Goal: Find specific page/section: Find specific page/section

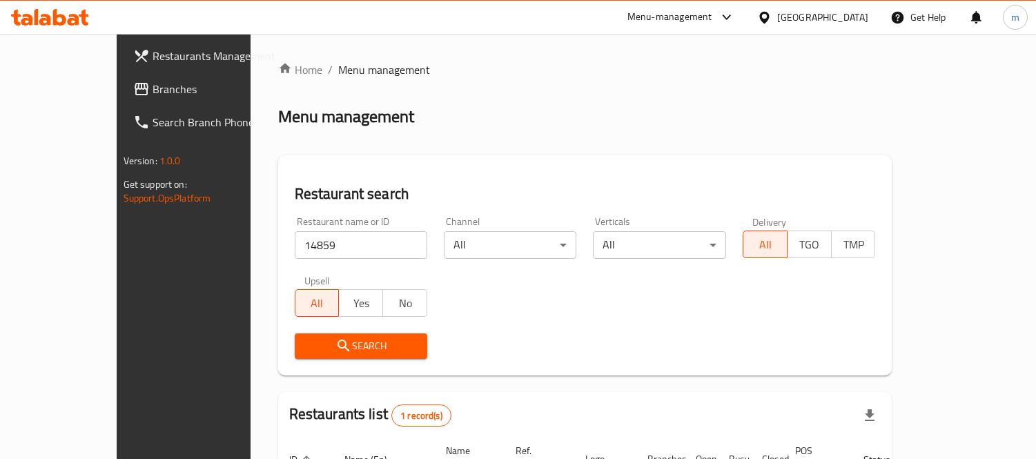
scroll to position [129, 0]
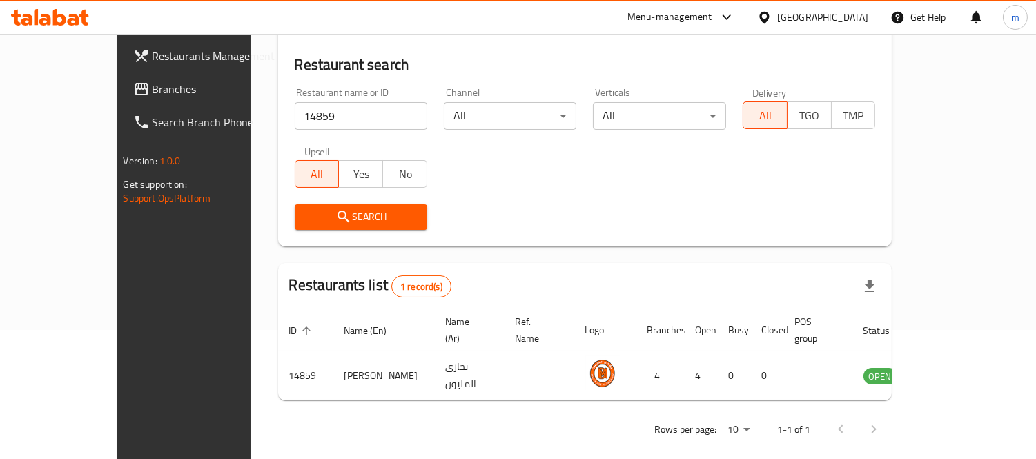
click at [153, 85] on span "Branches" at bounding box center [216, 89] width 126 height 17
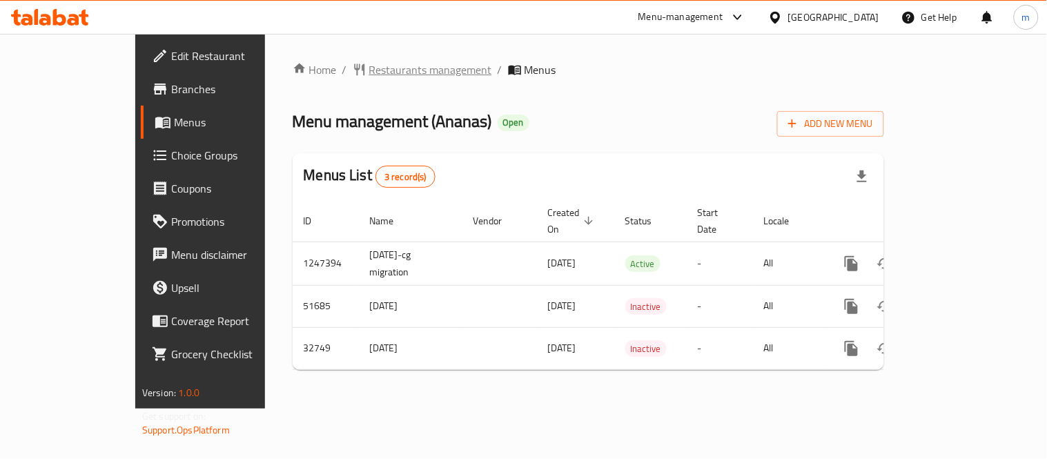
click at [369, 61] on span "Restaurants management" at bounding box center [430, 69] width 123 height 17
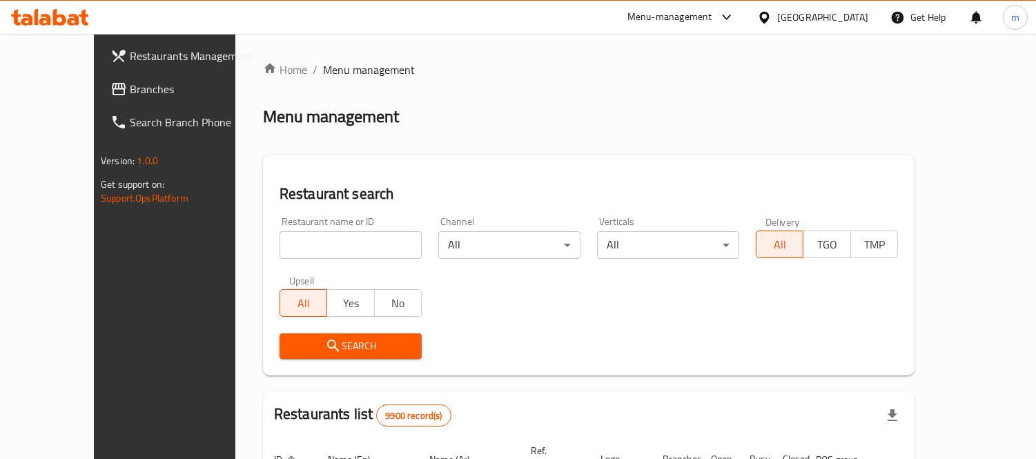
click at [340, 237] on input "search" at bounding box center [351, 245] width 142 height 28
paste input "16649"
type input "16649"
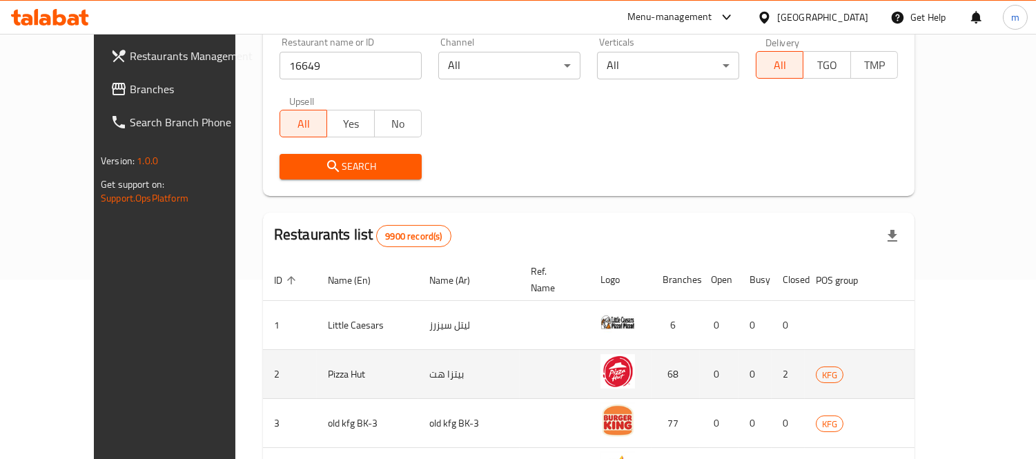
scroll to position [77, 0]
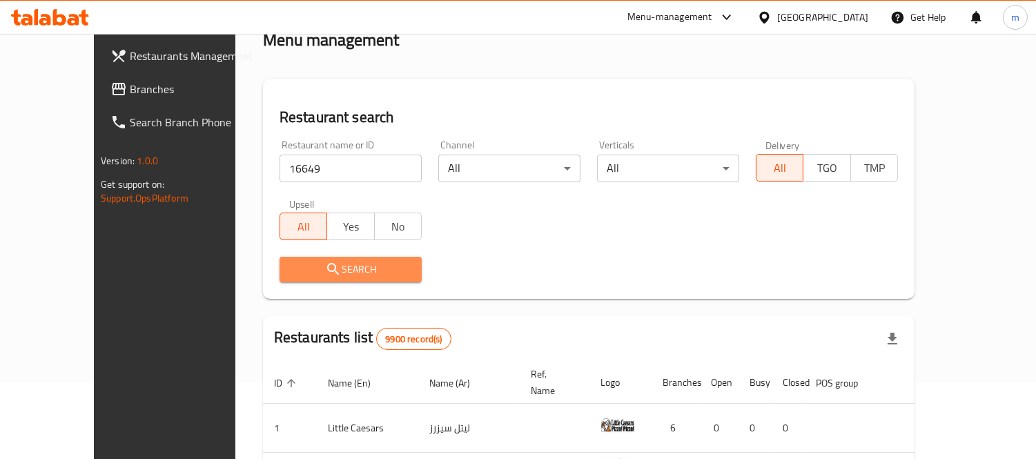
drag, startPoint x: 314, startPoint y: 265, endPoint x: 360, endPoint y: 246, distance: 49.9
click at [314, 265] on span "Search" at bounding box center [351, 269] width 120 height 17
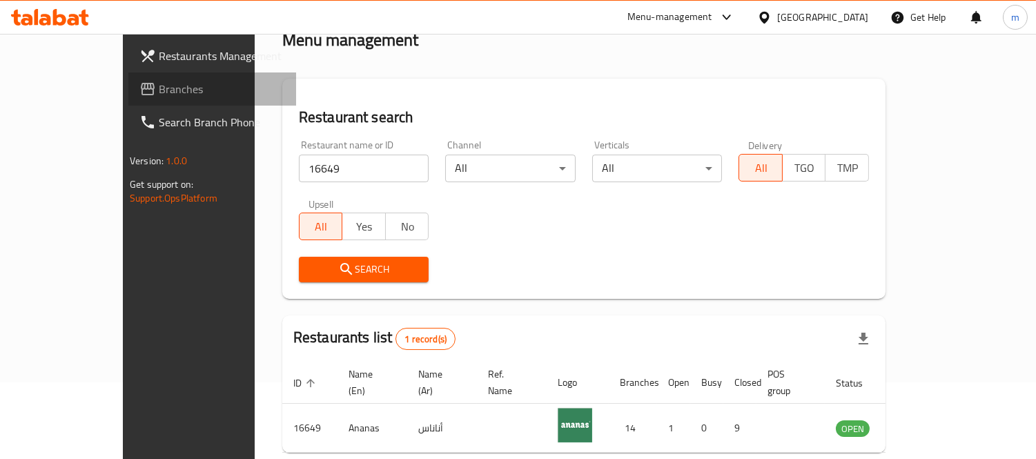
click at [159, 95] on span "Branches" at bounding box center [222, 89] width 126 height 17
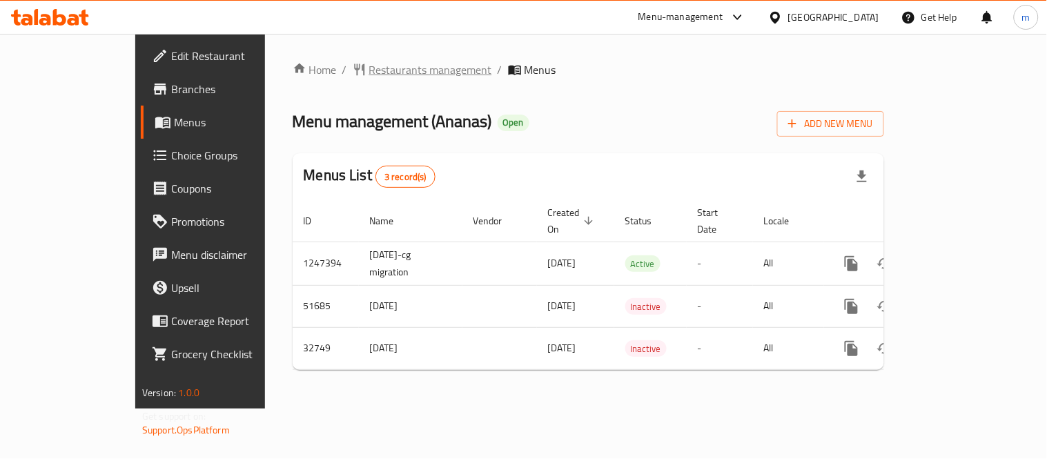
click at [369, 61] on span "Restaurants management" at bounding box center [430, 69] width 123 height 17
click at [369, 72] on span "Restaurants management" at bounding box center [430, 70] width 123 height 17
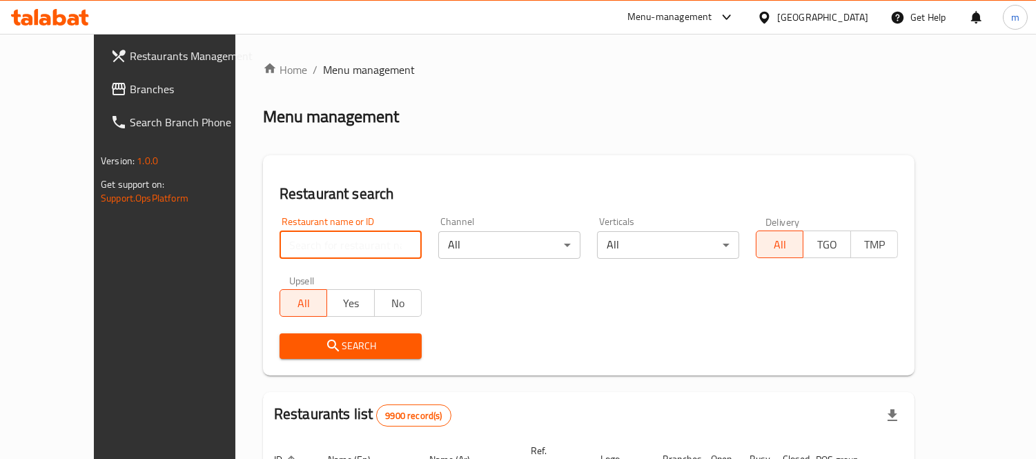
drag, startPoint x: 301, startPoint y: 239, endPoint x: 308, endPoint y: 237, distance: 7.9
click at [301, 239] on input "search" at bounding box center [351, 245] width 142 height 28
paste input "16649"
type input "16649"
click button "Search" at bounding box center [351, 346] width 142 height 26
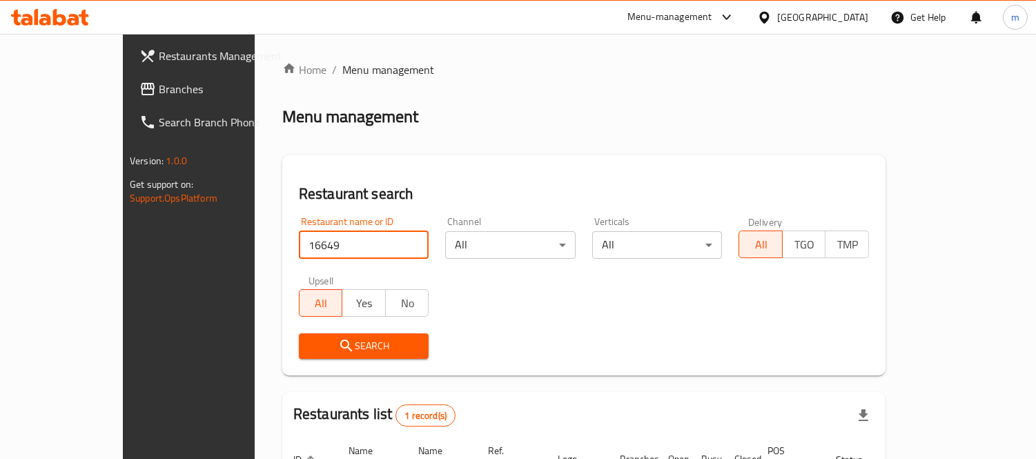
click at [850, 8] on div "[GEOGRAPHIC_DATA]" at bounding box center [812, 17] width 133 height 33
click at [858, 23] on div "[GEOGRAPHIC_DATA]" at bounding box center [822, 17] width 91 height 15
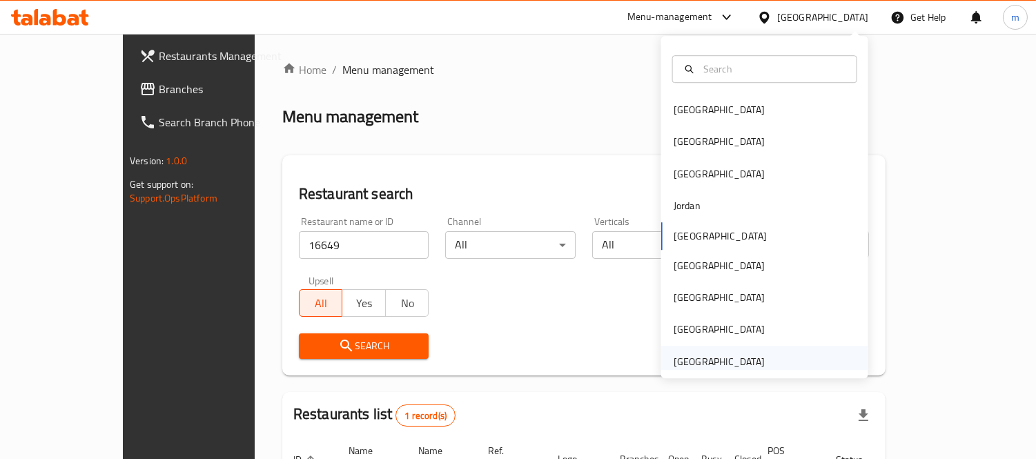
click at [716, 367] on div "[GEOGRAPHIC_DATA]" at bounding box center [719, 361] width 91 height 15
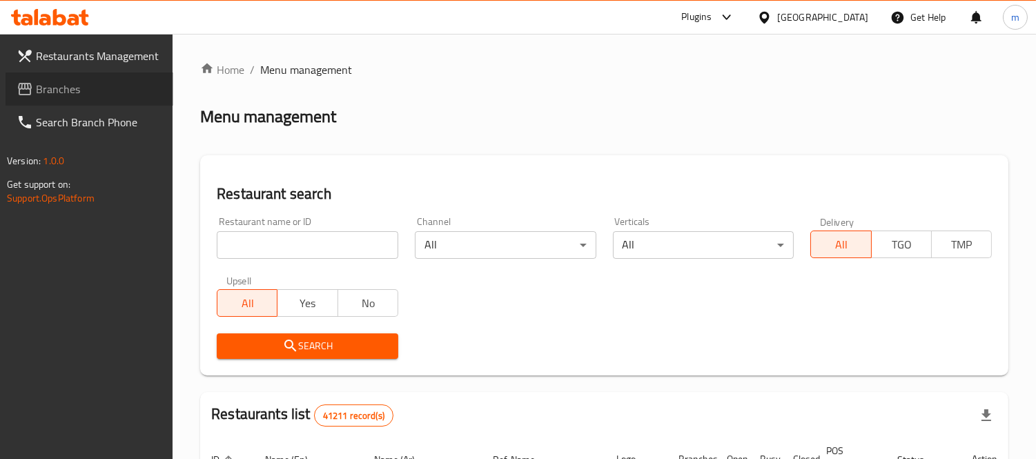
click at [46, 90] on span "Branches" at bounding box center [99, 89] width 126 height 17
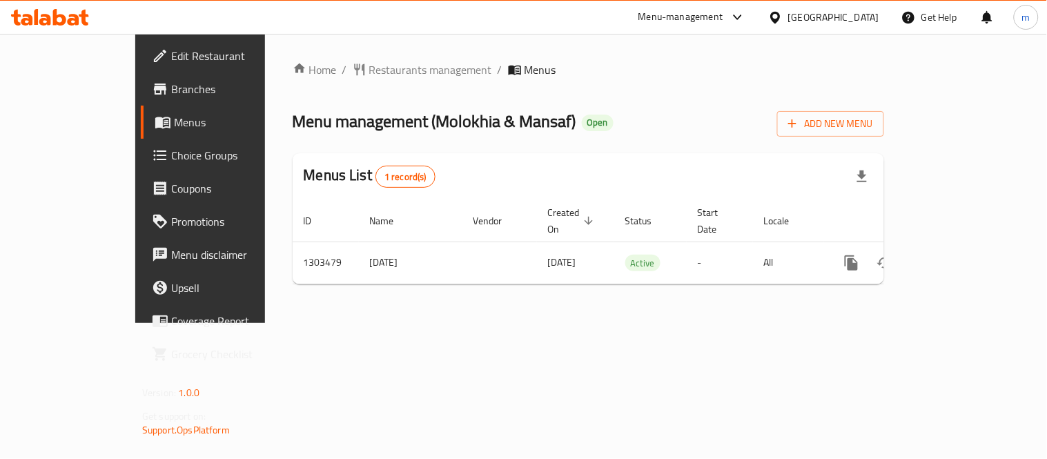
click at [369, 66] on span "Restaurants management" at bounding box center [430, 69] width 123 height 17
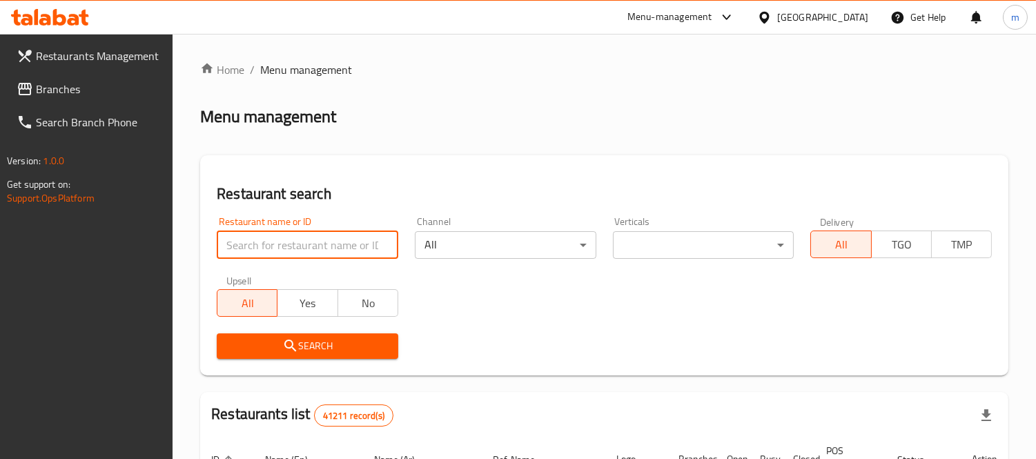
click at [324, 239] on input "search" at bounding box center [308, 245] width 182 height 28
paste input "702848"
type input "702848"
click button "Search" at bounding box center [308, 346] width 182 height 26
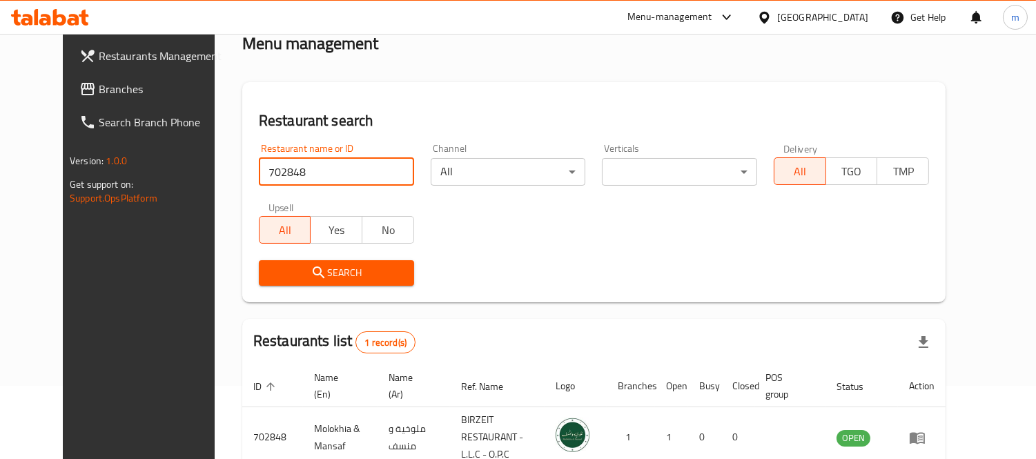
scroll to position [145, 0]
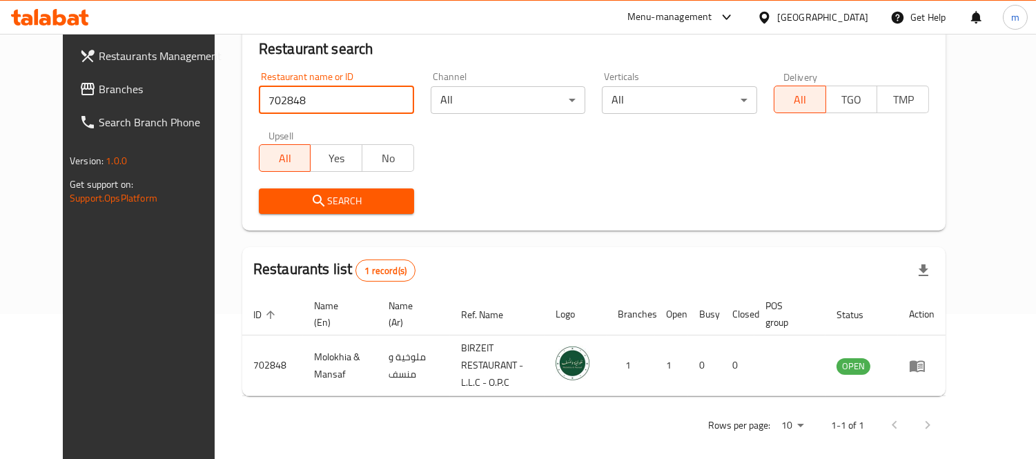
click at [811, 19] on div "[GEOGRAPHIC_DATA]" at bounding box center [822, 17] width 91 height 15
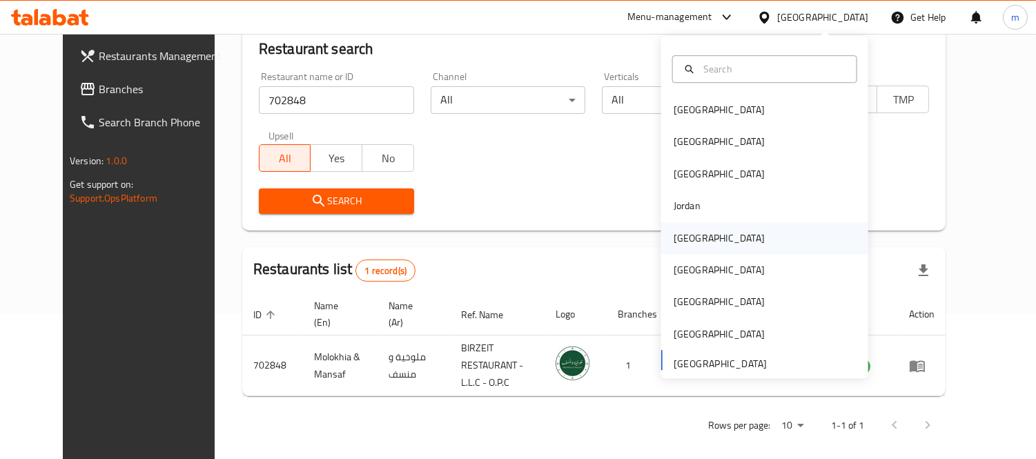
click at [680, 238] on div "[GEOGRAPHIC_DATA]" at bounding box center [719, 238] width 91 height 15
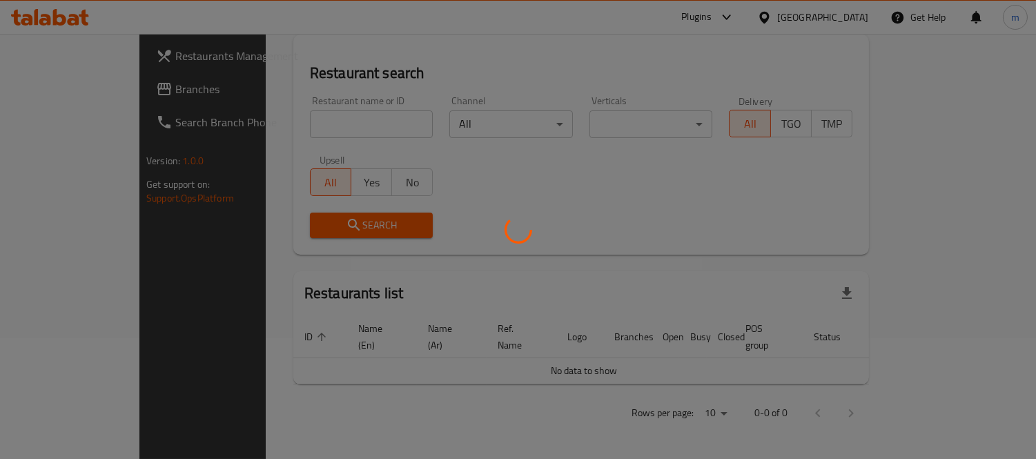
scroll to position [104, 0]
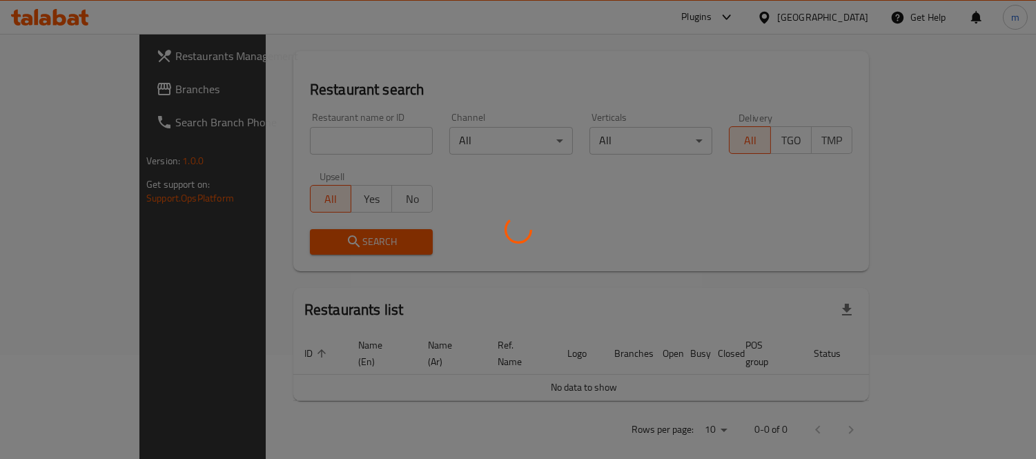
click at [62, 91] on div at bounding box center [518, 229] width 1036 height 459
click at [63, 91] on div at bounding box center [518, 229] width 1036 height 459
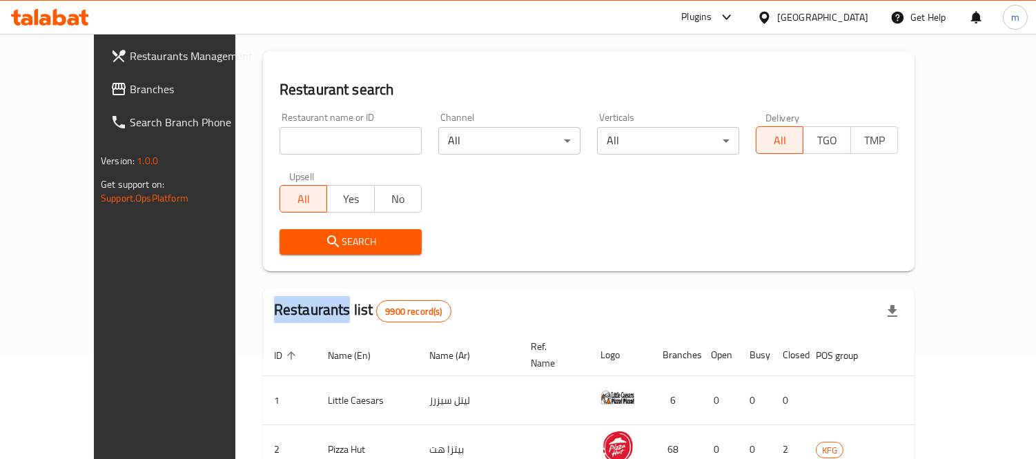
scroll to position [145, 0]
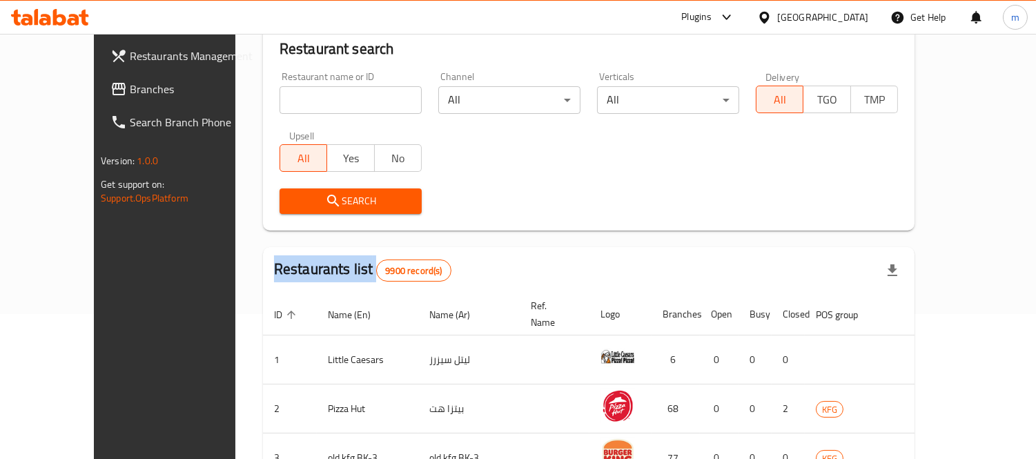
click at [63, 91] on div at bounding box center [518, 229] width 1036 height 459
click at [130, 91] on span "Branches" at bounding box center [193, 89] width 126 height 17
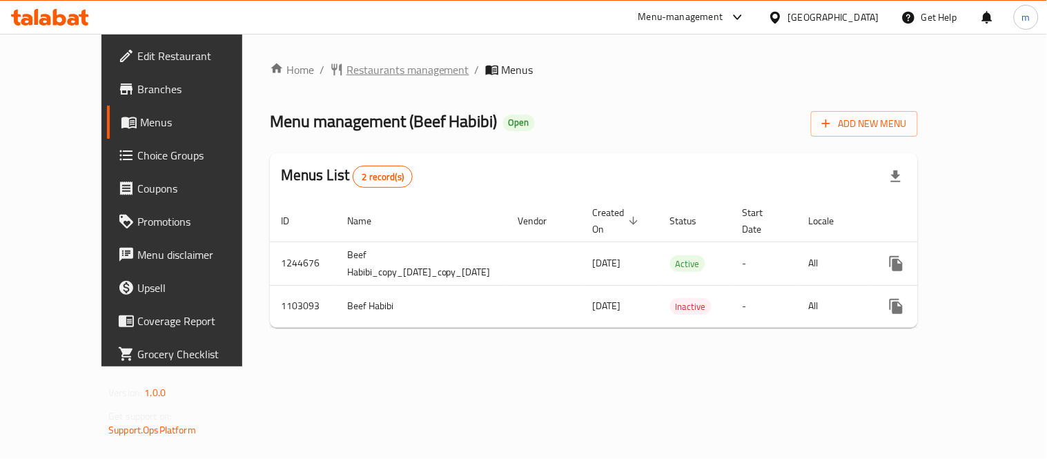
click at [353, 66] on span "Restaurants management" at bounding box center [407, 69] width 123 height 17
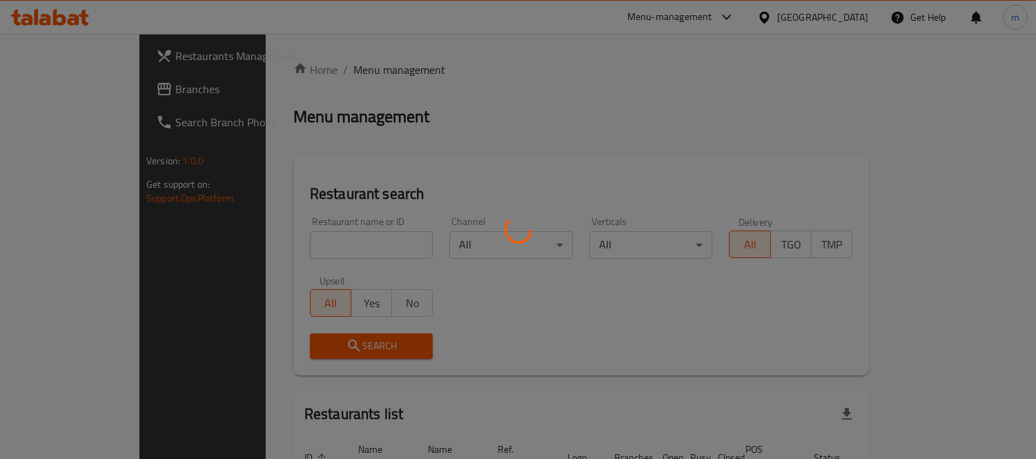
click at [324, 244] on div at bounding box center [518, 229] width 1036 height 459
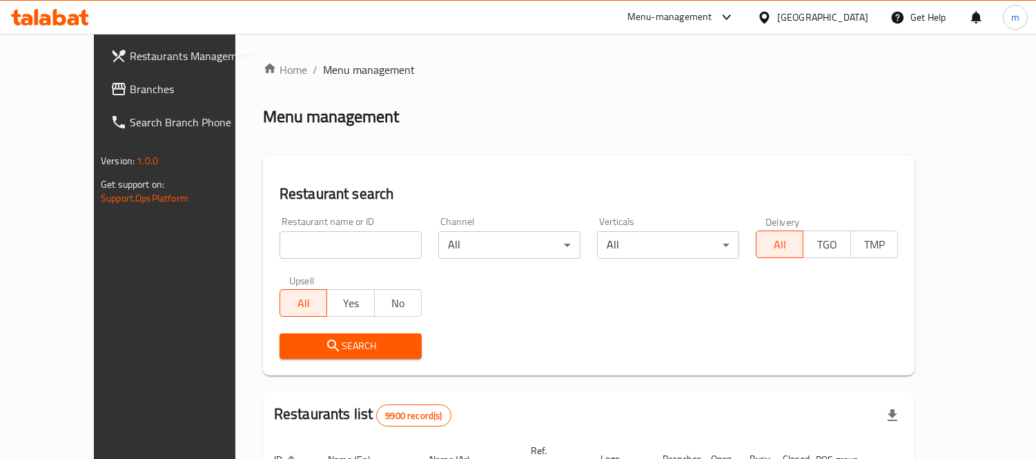
click at [324, 244] on input "search" at bounding box center [351, 245] width 142 height 28
paste input "665263"
type input "665263"
click button "Search" at bounding box center [351, 346] width 142 height 26
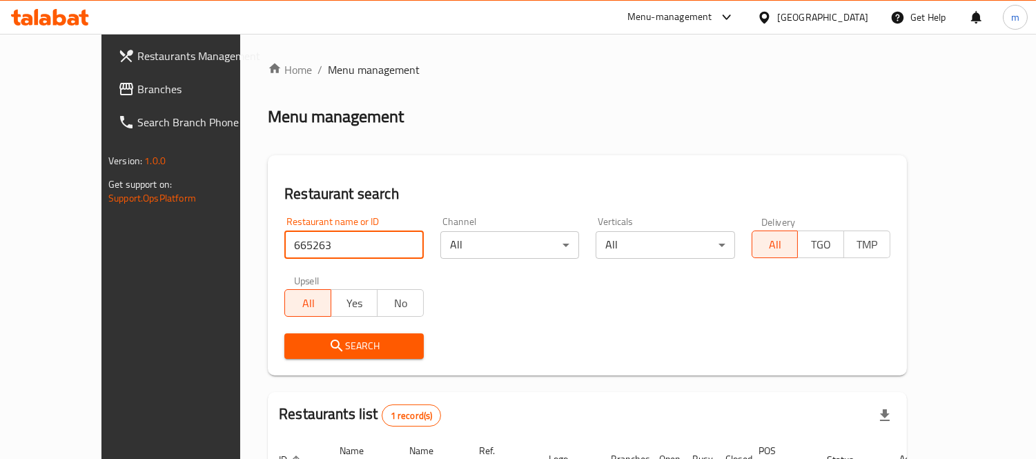
click at [857, 11] on div "[GEOGRAPHIC_DATA]" at bounding box center [822, 17] width 91 height 15
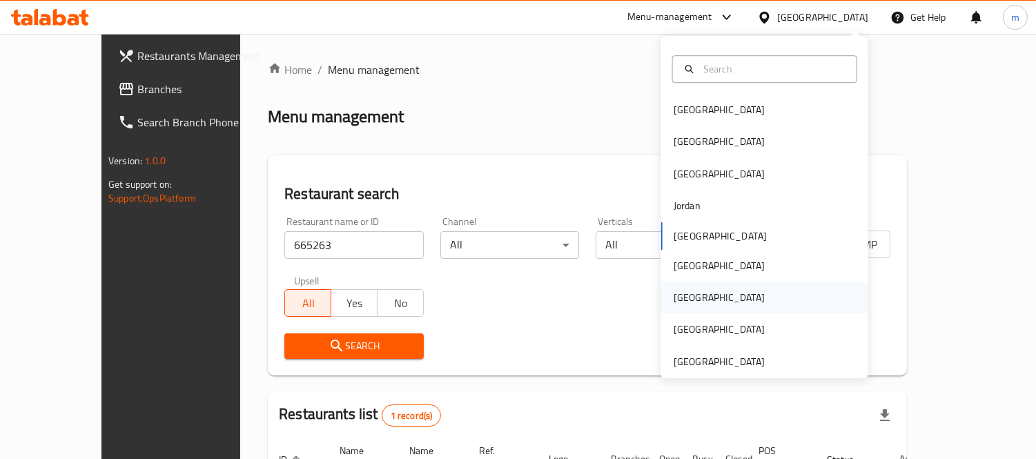
click at [687, 293] on div "[GEOGRAPHIC_DATA]" at bounding box center [719, 298] width 113 height 32
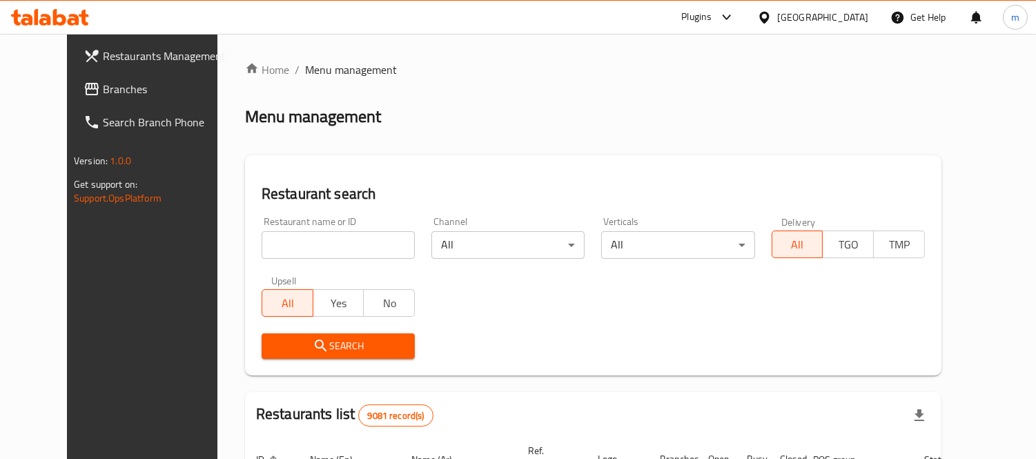
click at [103, 85] on span "Branches" at bounding box center [166, 89] width 126 height 17
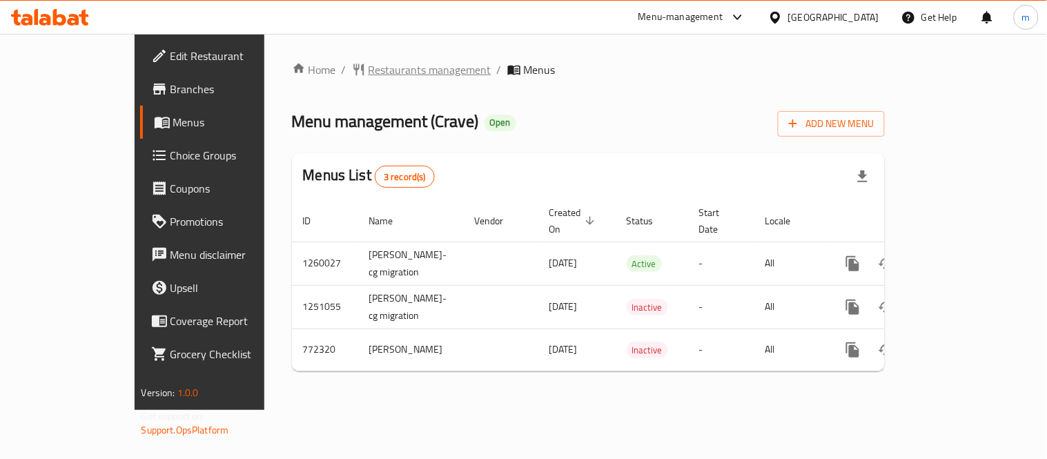
click at [369, 70] on span "Restaurants management" at bounding box center [430, 69] width 123 height 17
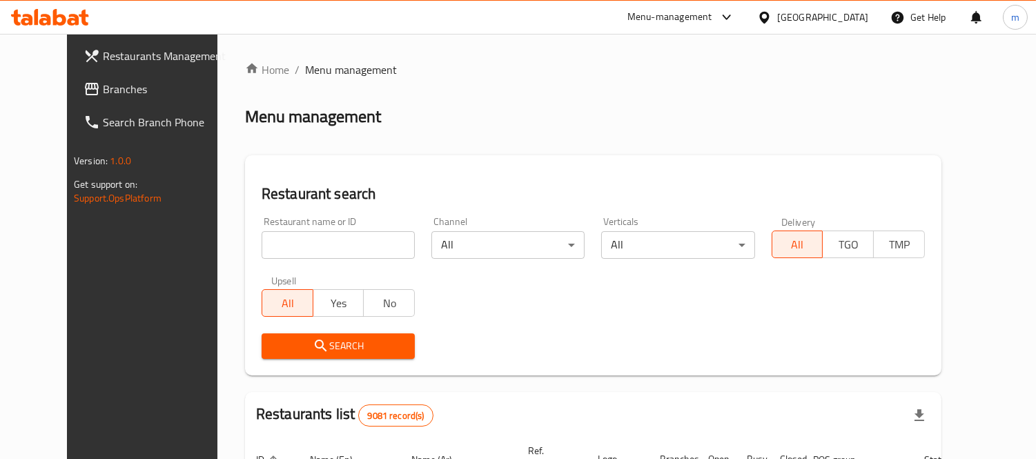
click at [322, 244] on input "search" at bounding box center [338, 245] width 153 height 28
paste input "651739"
type input "651739"
click button "Search" at bounding box center [338, 346] width 153 height 26
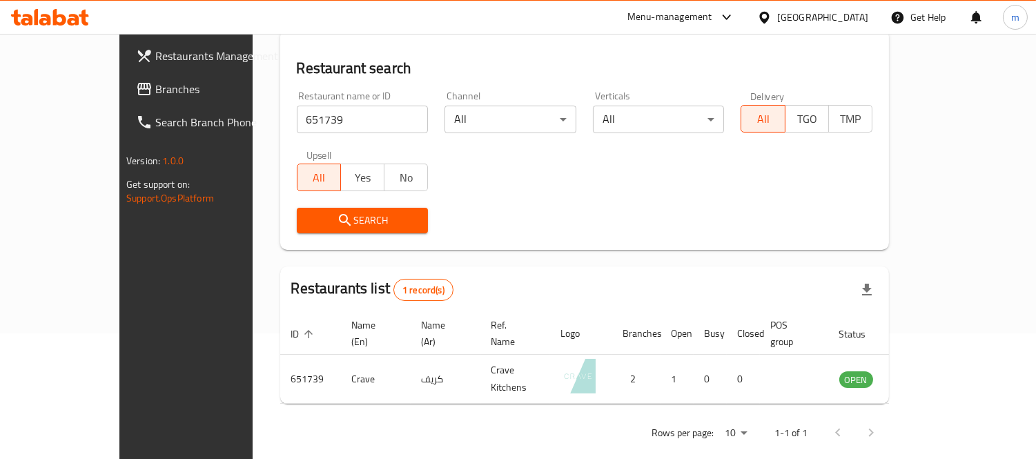
scroll to position [129, 0]
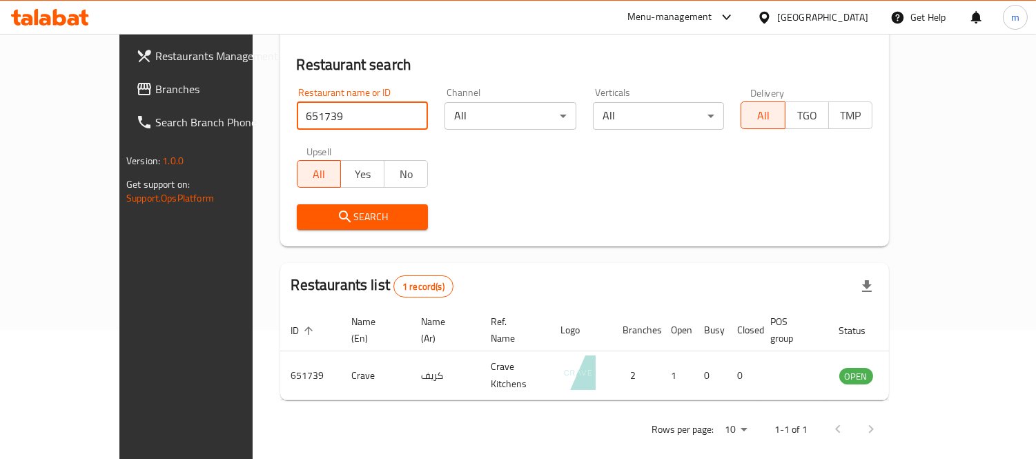
click at [847, 15] on div "[GEOGRAPHIC_DATA]" at bounding box center [822, 17] width 91 height 15
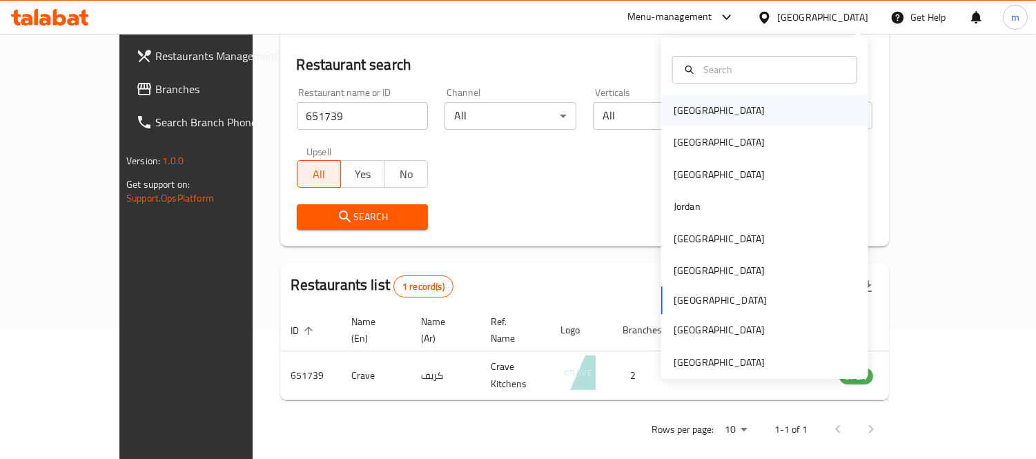
click at [692, 106] on div "[GEOGRAPHIC_DATA]" at bounding box center [719, 110] width 91 height 15
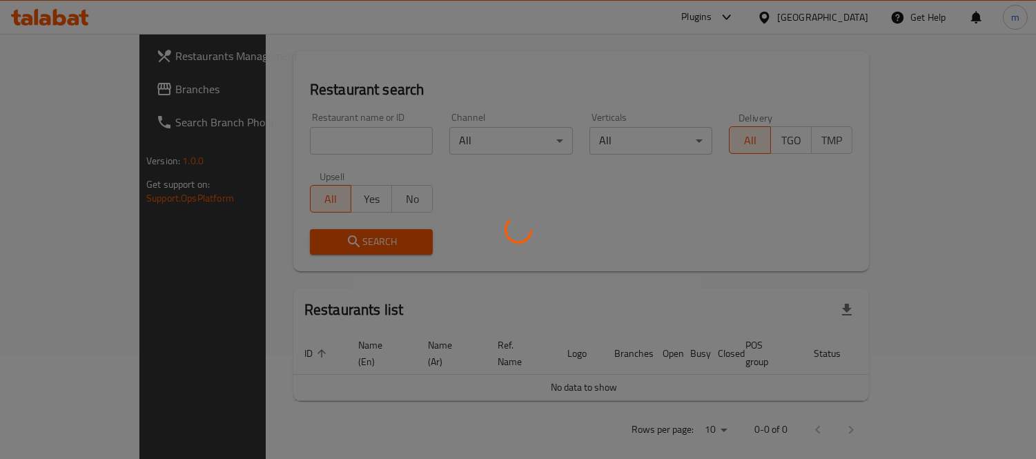
scroll to position [129, 0]
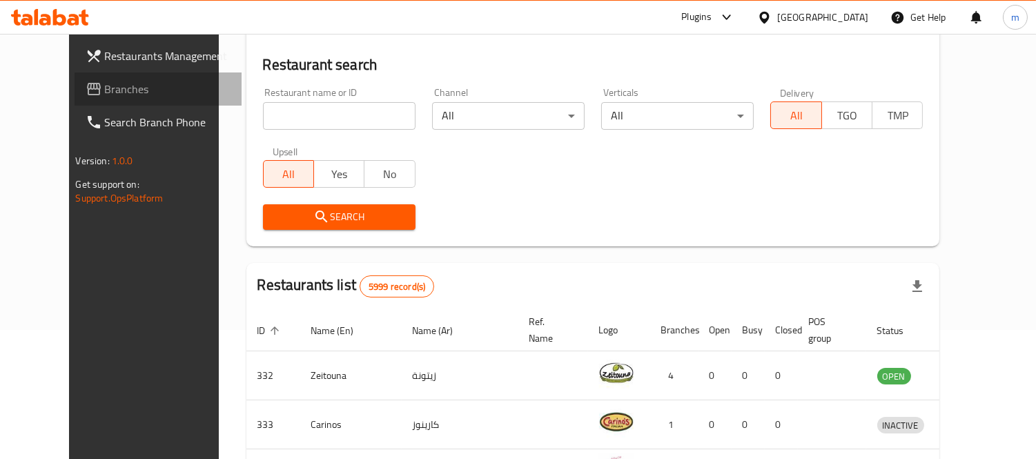
click at [105, 92] on span "Branches" at bounding box center [168, 89] width 126 height 17
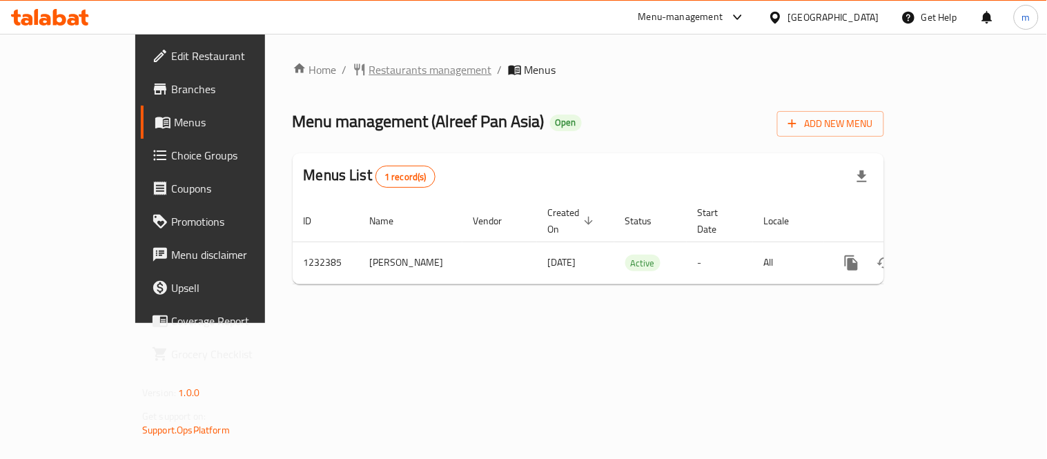
click at [369, 69] on span "Restaurants management" at bounding box center [430, 69] width 123 height 17
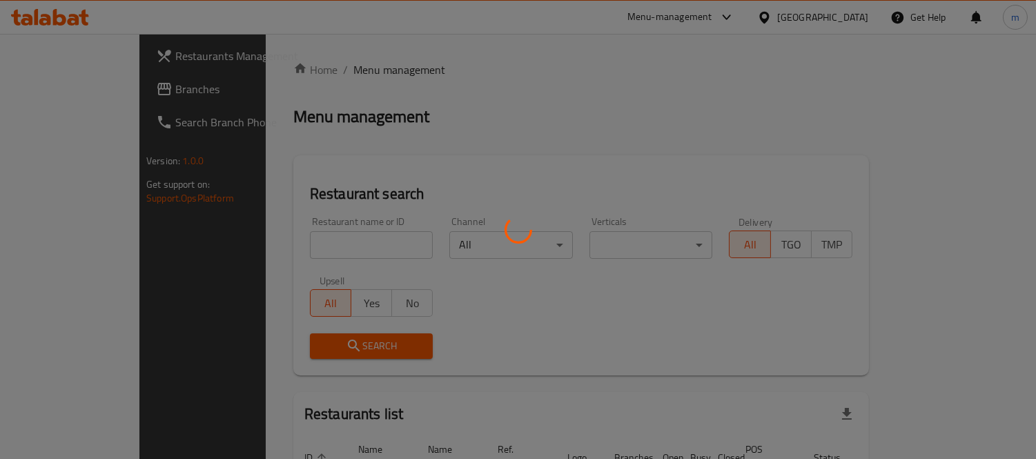
click at [317, 244] on div at bounding box center [518, 229] width 1036 height 459
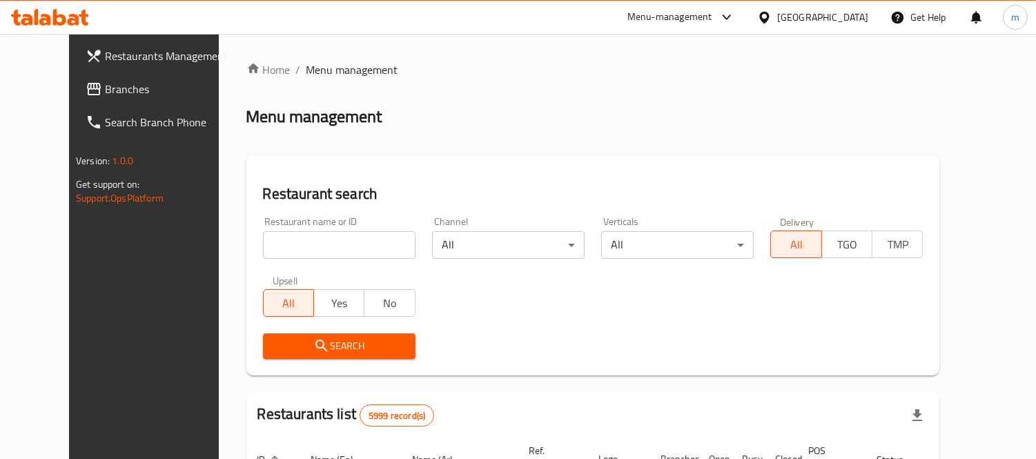
click at [317, 244] on input "search" at bounding box center [339, 245] width 153 height 28
paste input "1237"
type input "1237"
click at [324, 346] on span "Search" at bounding box center [339, 345] width 130 height 17
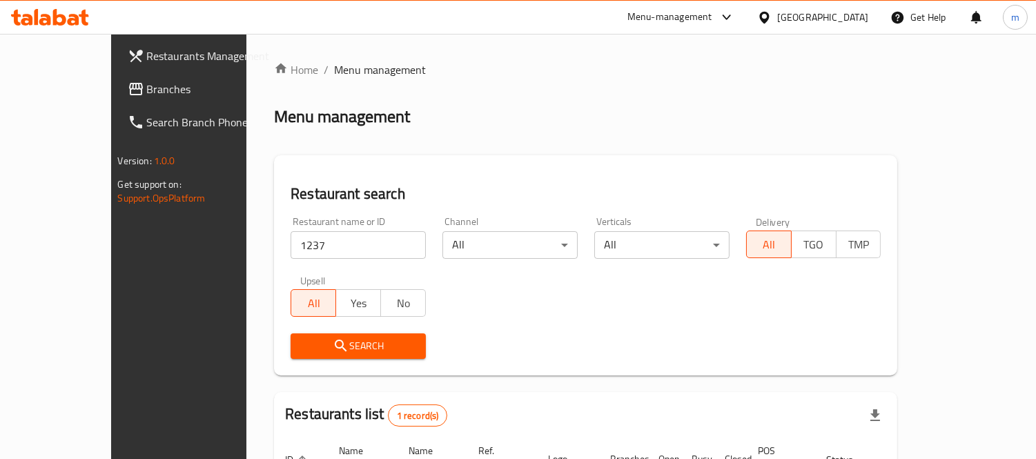
click at [147, 88] on span "Branches" at bounding box center [210, 89] width 126 height 17
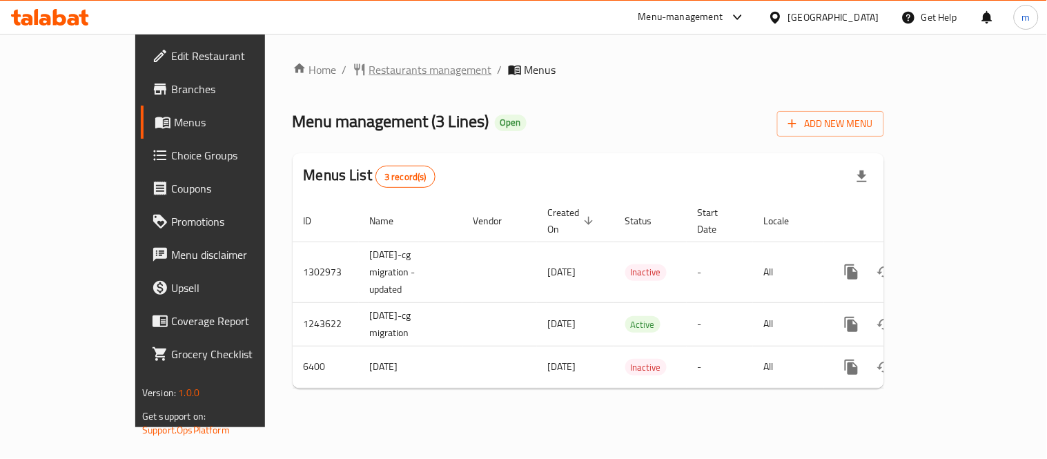
click at [369, 77] on span "Restaurants management" at bounding box center [430, 69] width 123 height 17
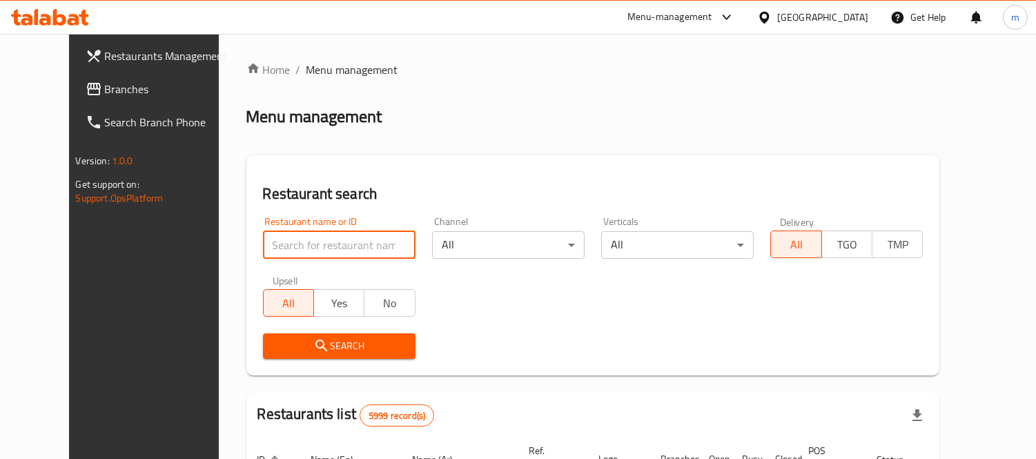
click at [333, 242] on input "search" at bounding box center [339, 245] width 153 height 28
paste input "2340"
type input "2340"
click button "Search" at bounding box center [339, 346] width 153 height 26
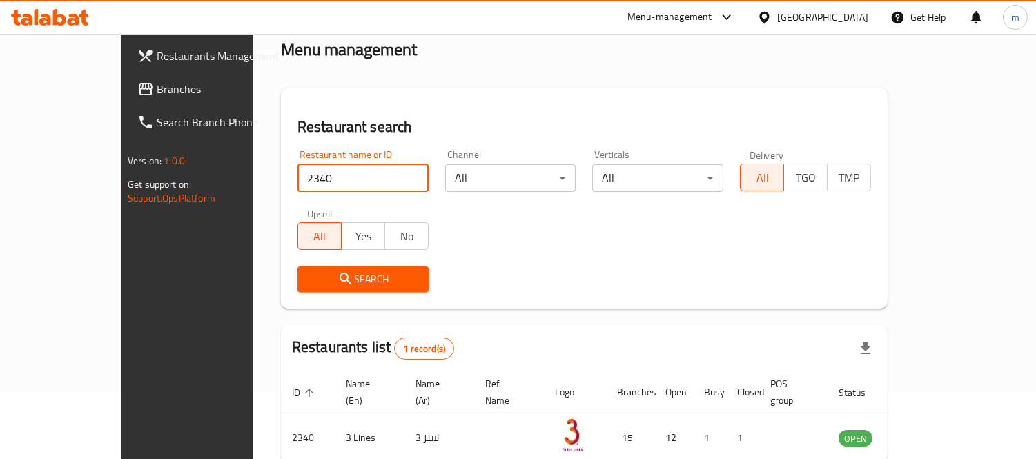
scroll to position [129, 0]
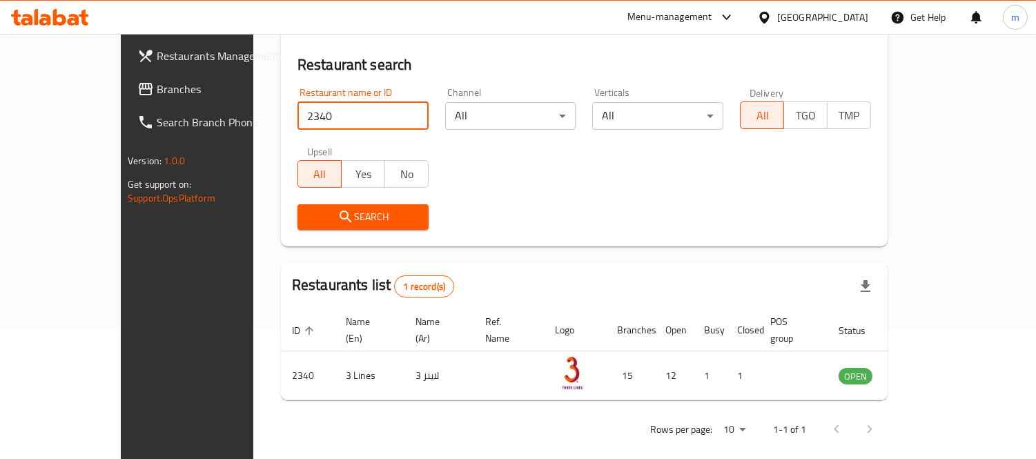
drag, startPoint x: 81, startPoint y: 86, endPoint x: 116, endPoint y: 108, distance: 40.6
click at [157, 86] on span "Branches" at bounding box center [220, 89] width 126 height 17
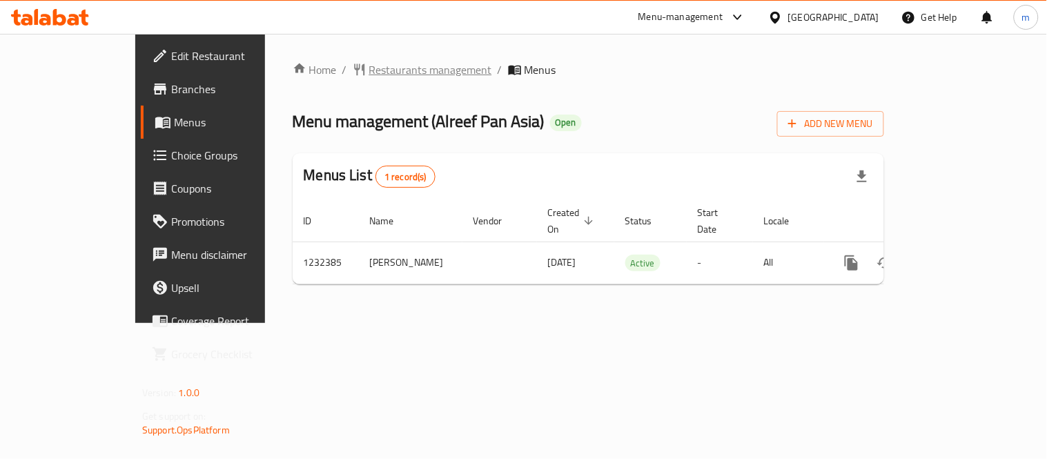
click at [369, 70] on span "Restaurants management" at bounding box center [430, 69] width 123 height 17
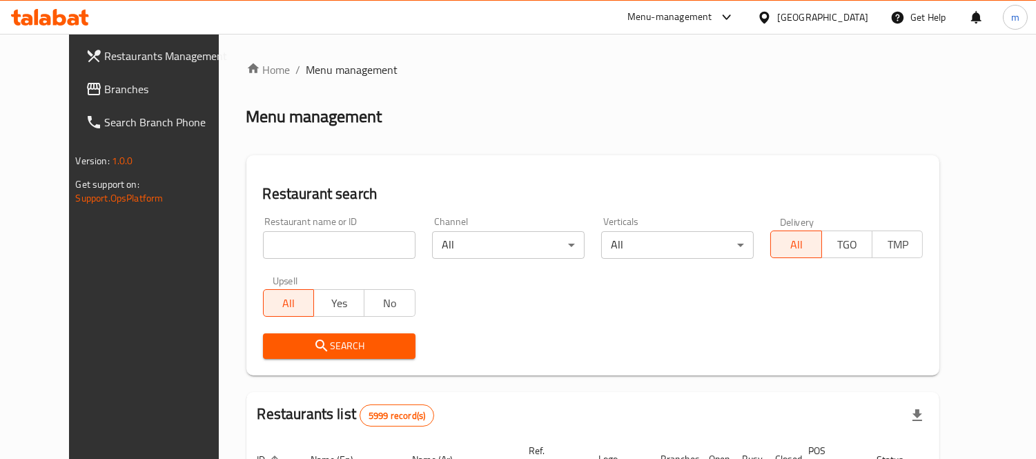
click at [350, 244] on input "search" at bounding box center [339, 245] width 153 height 28
click at [105, 95] on span "Branches" at bounding box center [168, 89] width 126 height 17
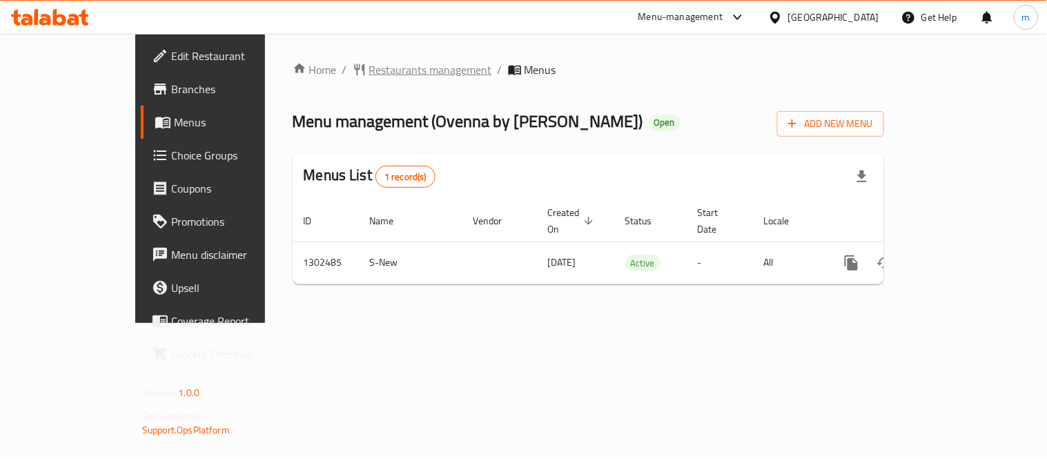
click at [369, 72] on span "Restaurants management" at bounding box center [430, 69] width 123 height 17
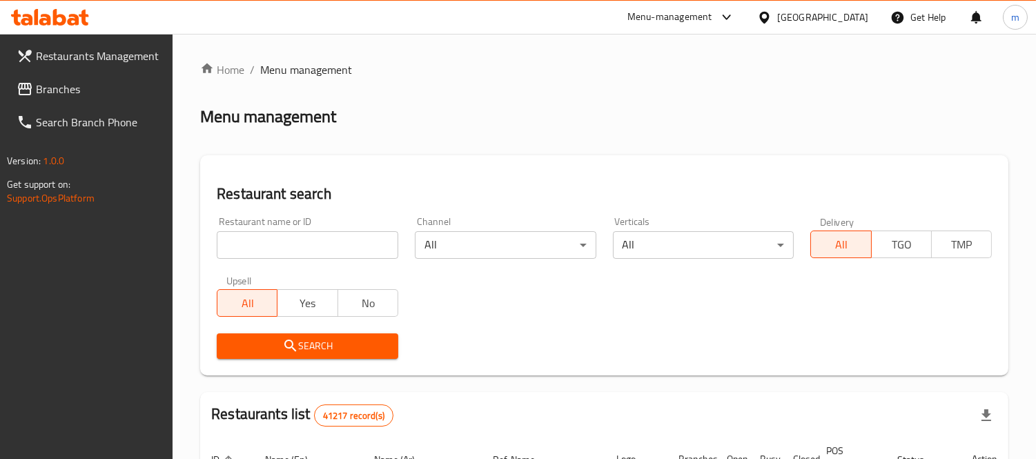
click at [320, 242] on input "search" at bounding box center [308, 245] width 182 height 28
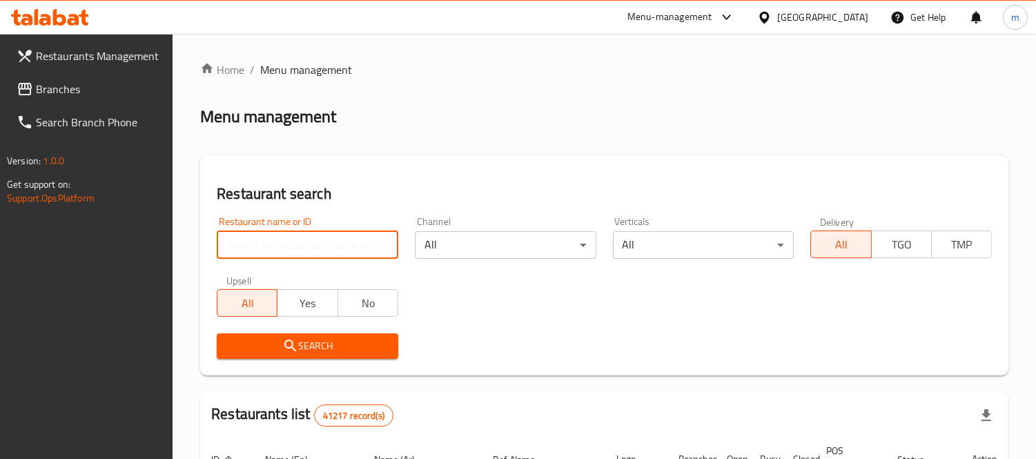
paste input "702440"
type input "702440"
click button "Search" at bounding box center [308, 346] width 182 height 26
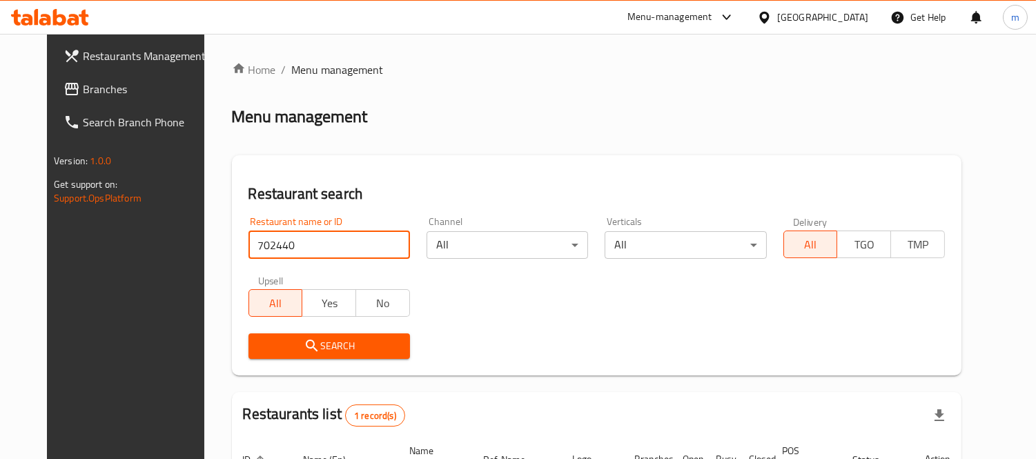
scroll to position [145, 0]
